Goal: Task Accomplishment & Management: Use online tool/utility

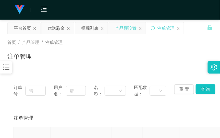
click at [128, 23] on div "产品预设置" at bounding box center [125, 28] width 21 height 12
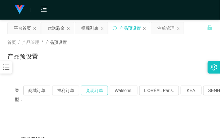
click at [99, 90] on button "兑现订单" at bounding box center [94, 91] width 27 height 10
